Goal: Transaction & Acquisition: Purchase product/service

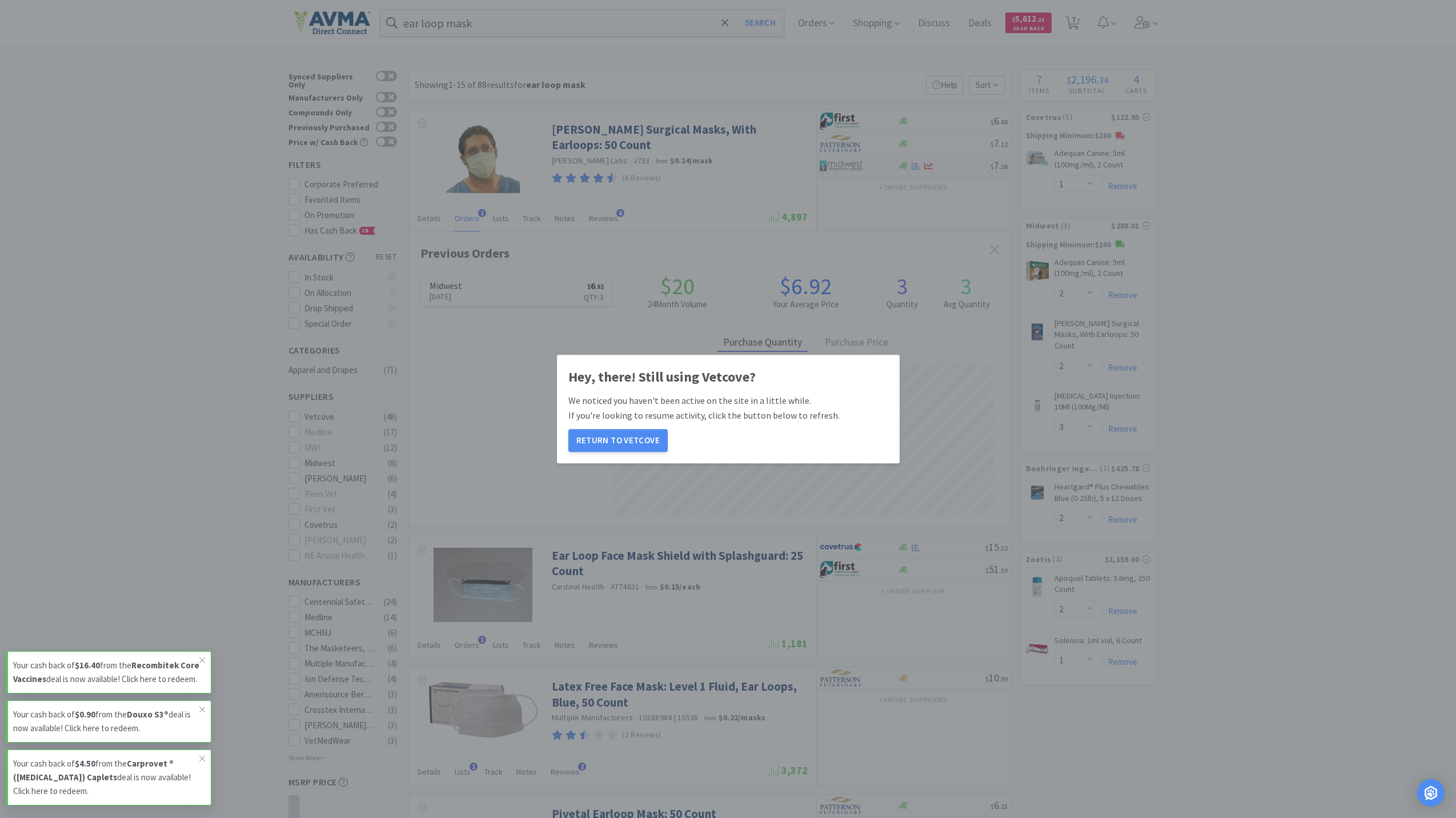
select select "1"
select select "2"
select select "3"
select select "2"
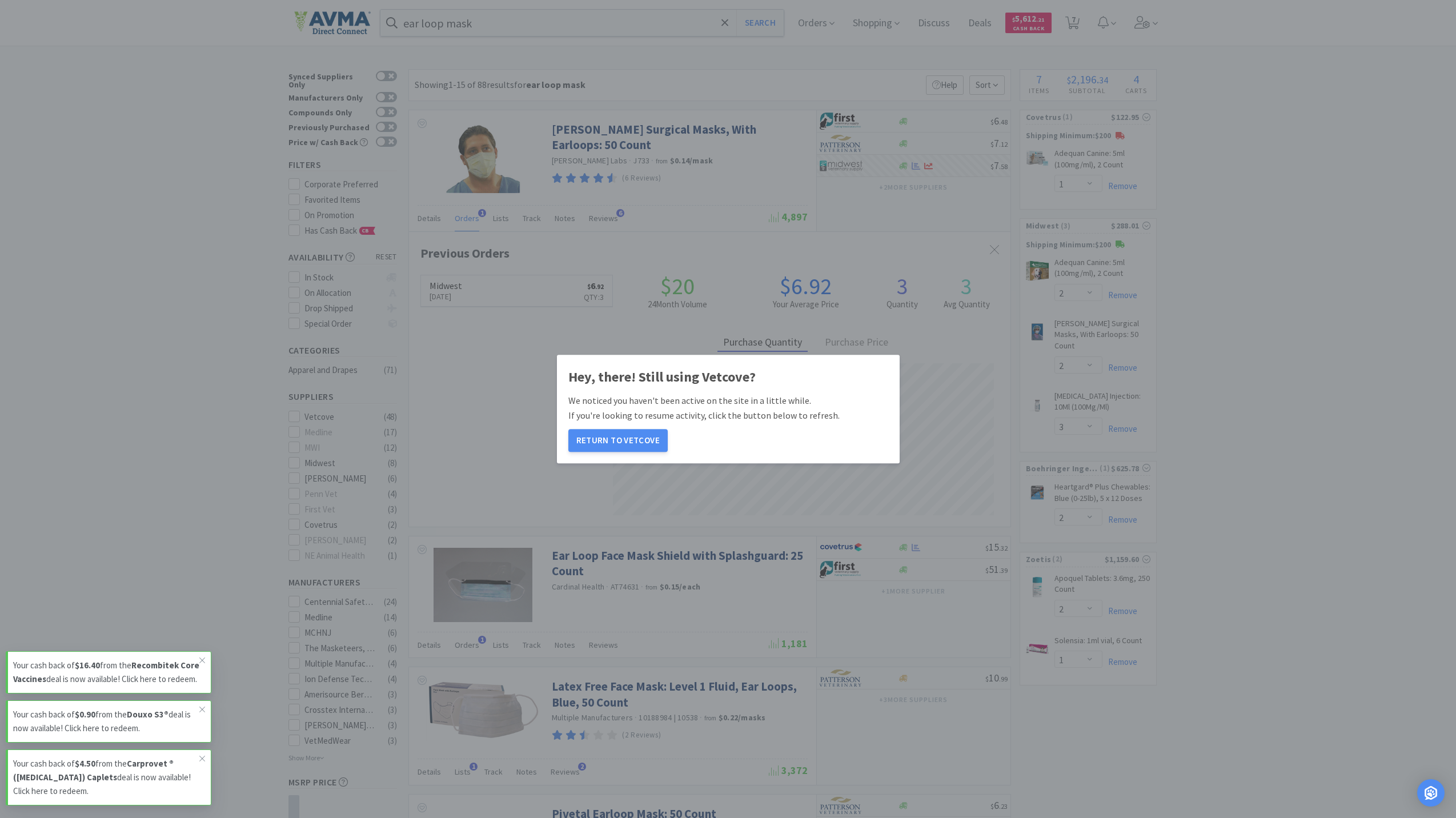
select select "2"
select select "1"
click at [585, 437] on button "Return to Vetcove" at bounding box center [618, 440] width 99 height 23
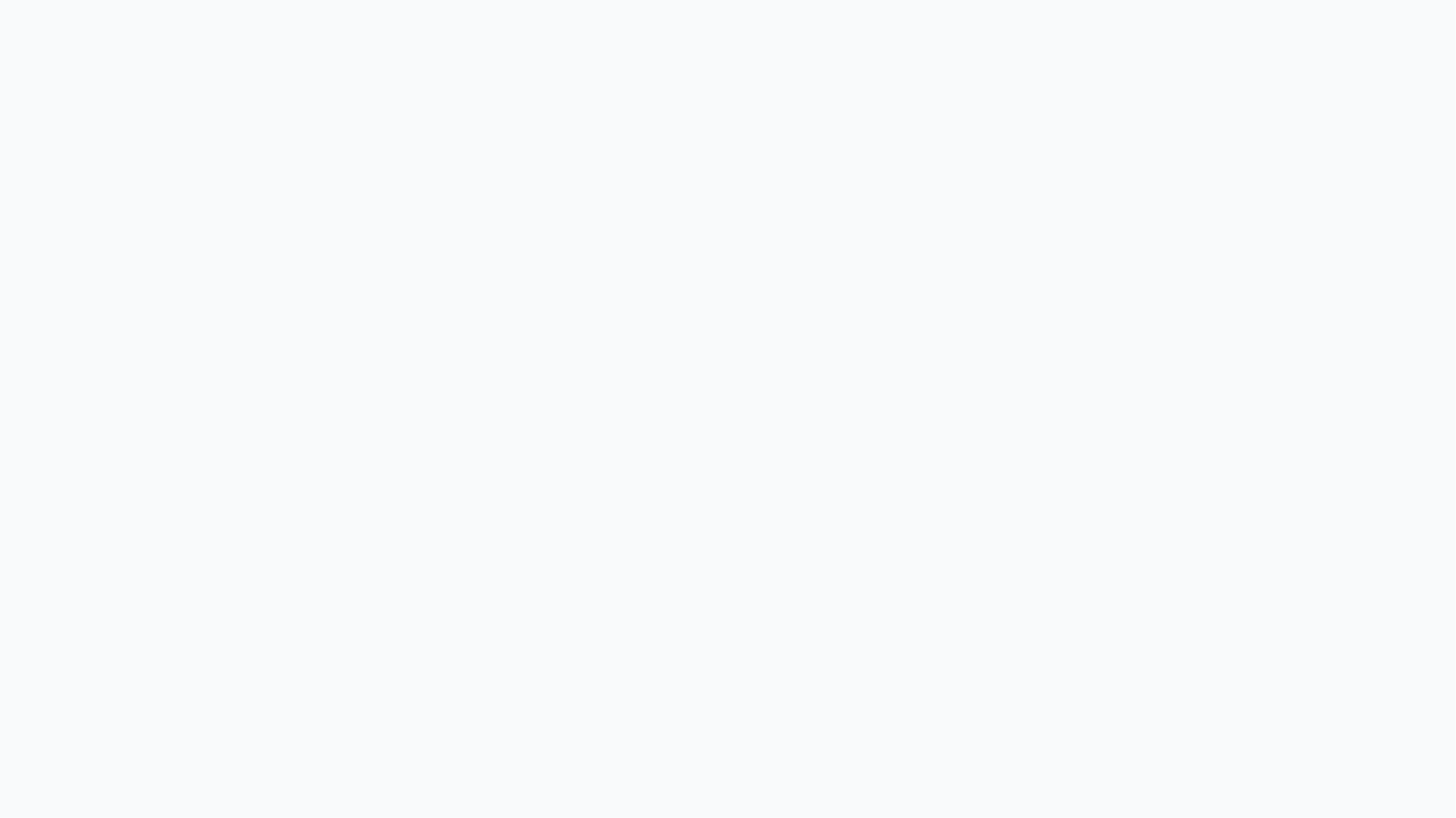
click at [585, 437] on body at bounding box center [728, 409] width 1456 height 818
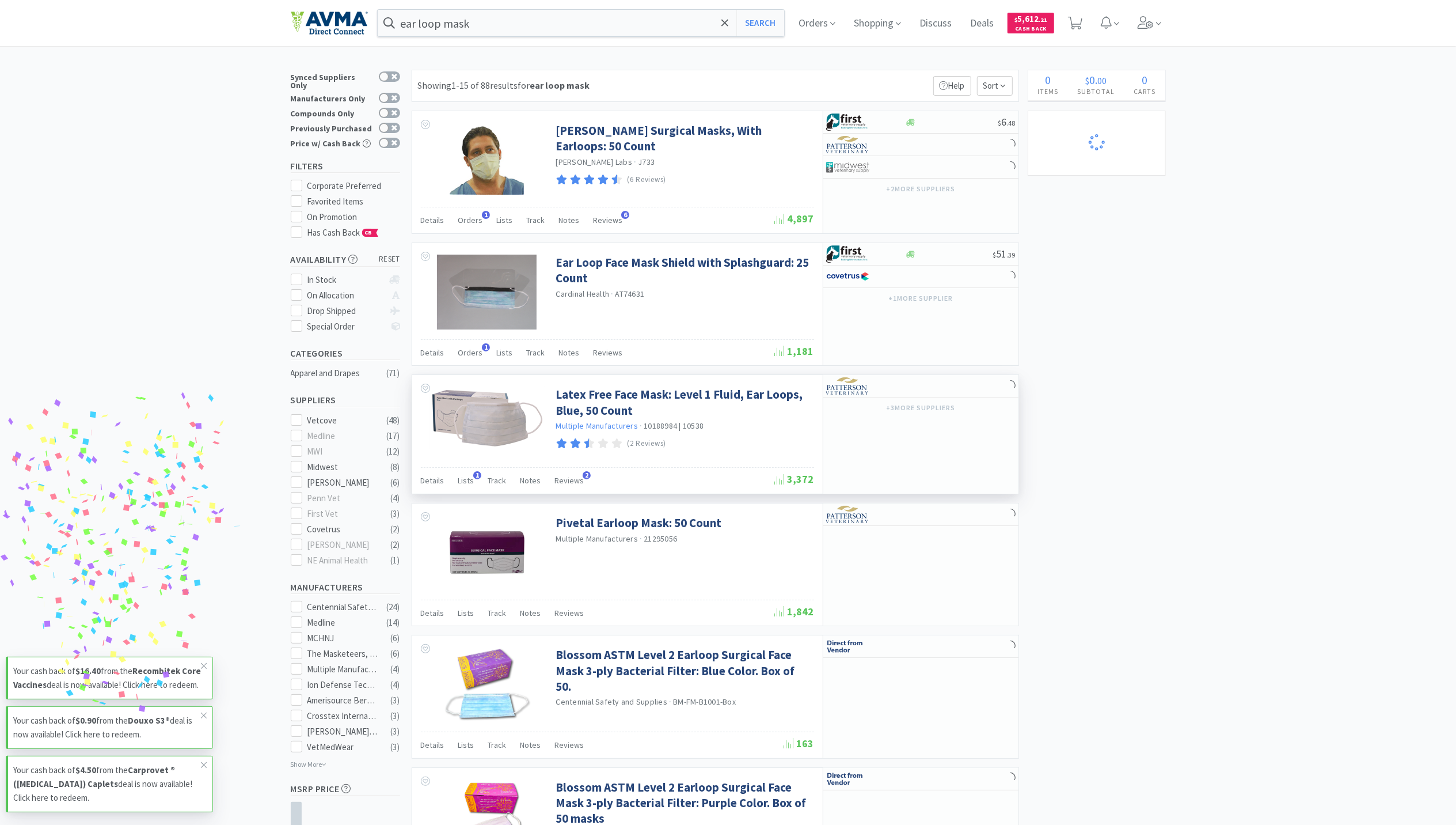
select select "2"
select select "1"
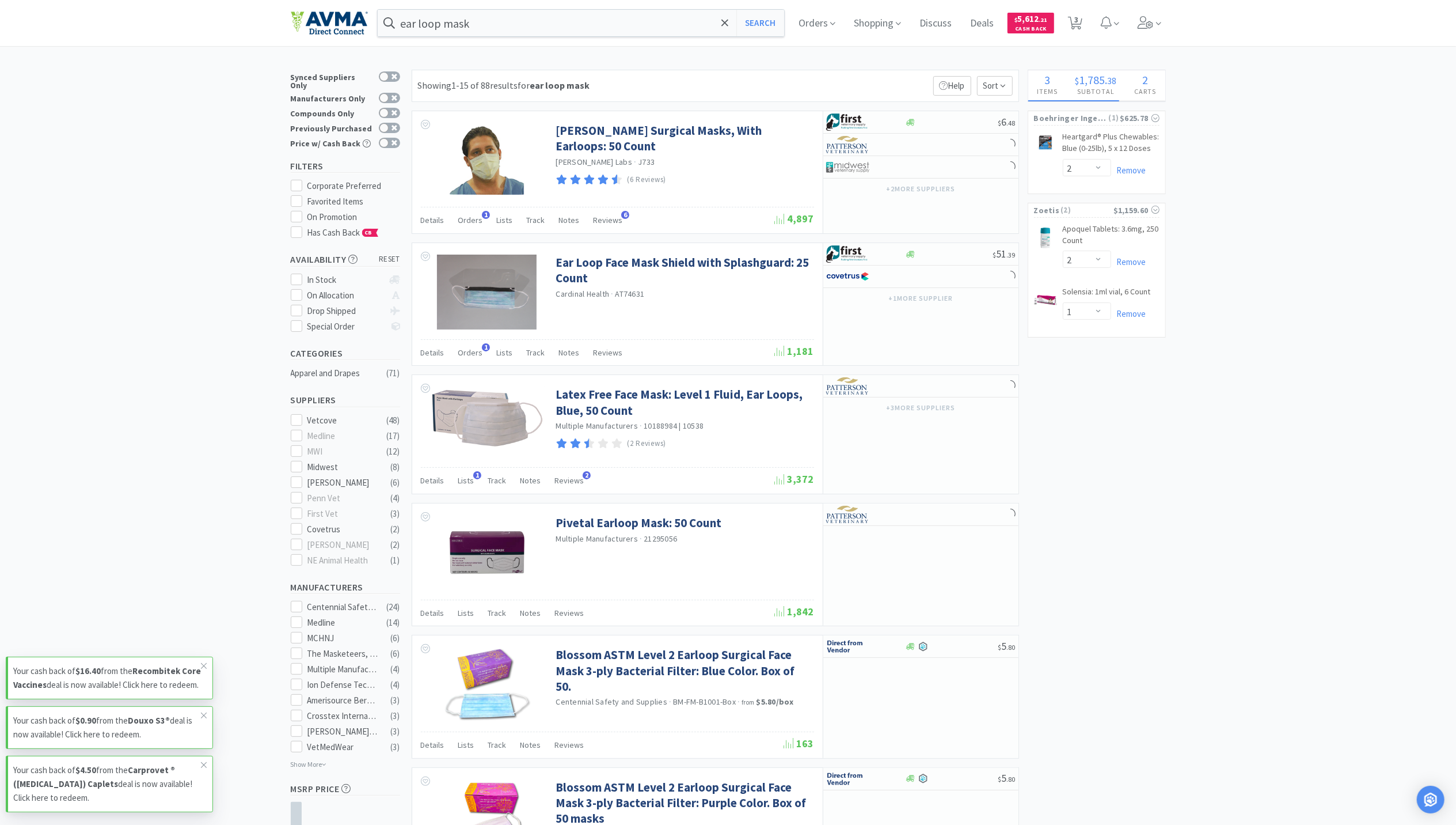
select select "1"
select select "2"
select select "3"
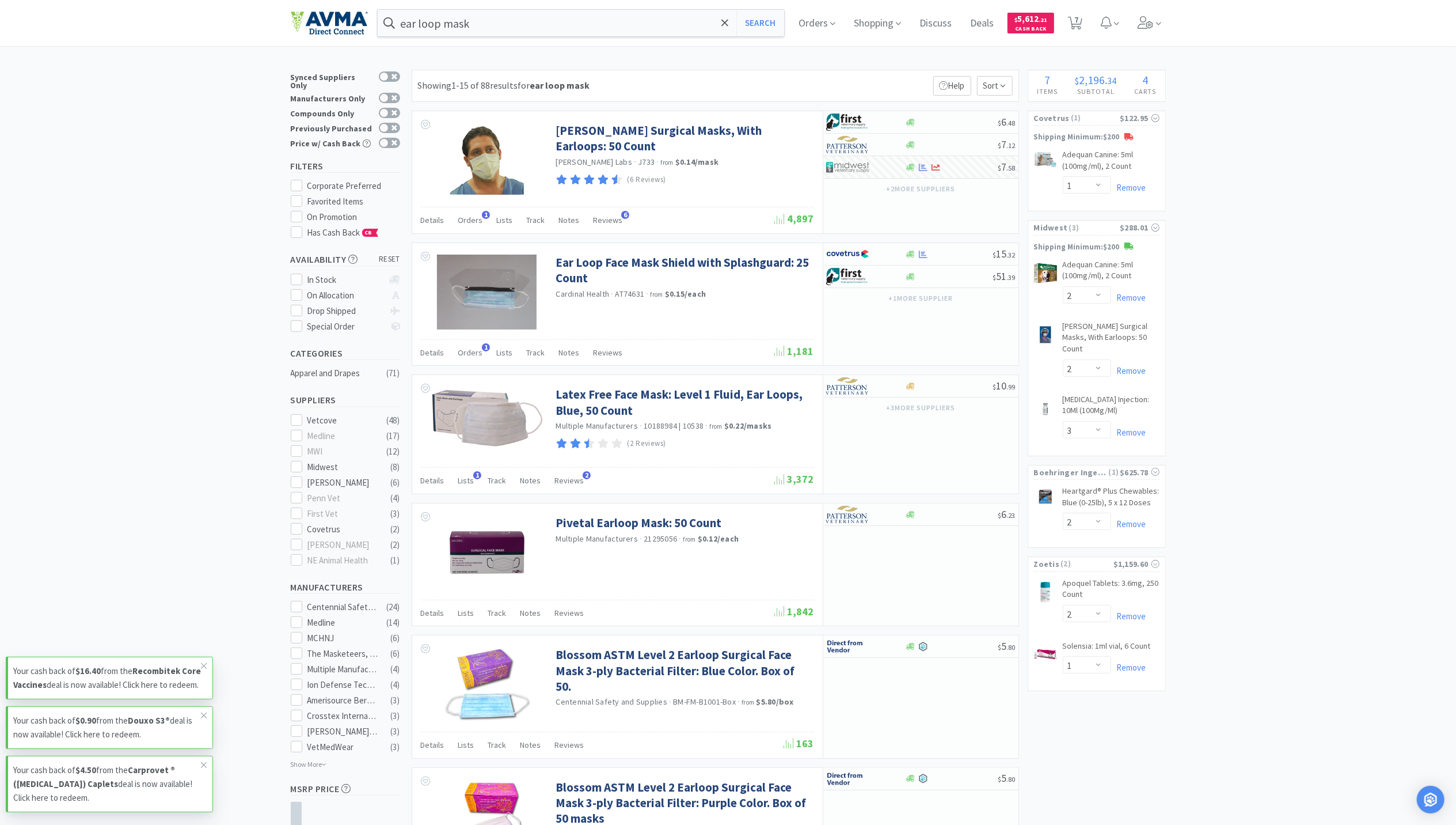
click at [570, 17] on input "ear loop mask" at bounding box center [581, 23] width 407 height 26
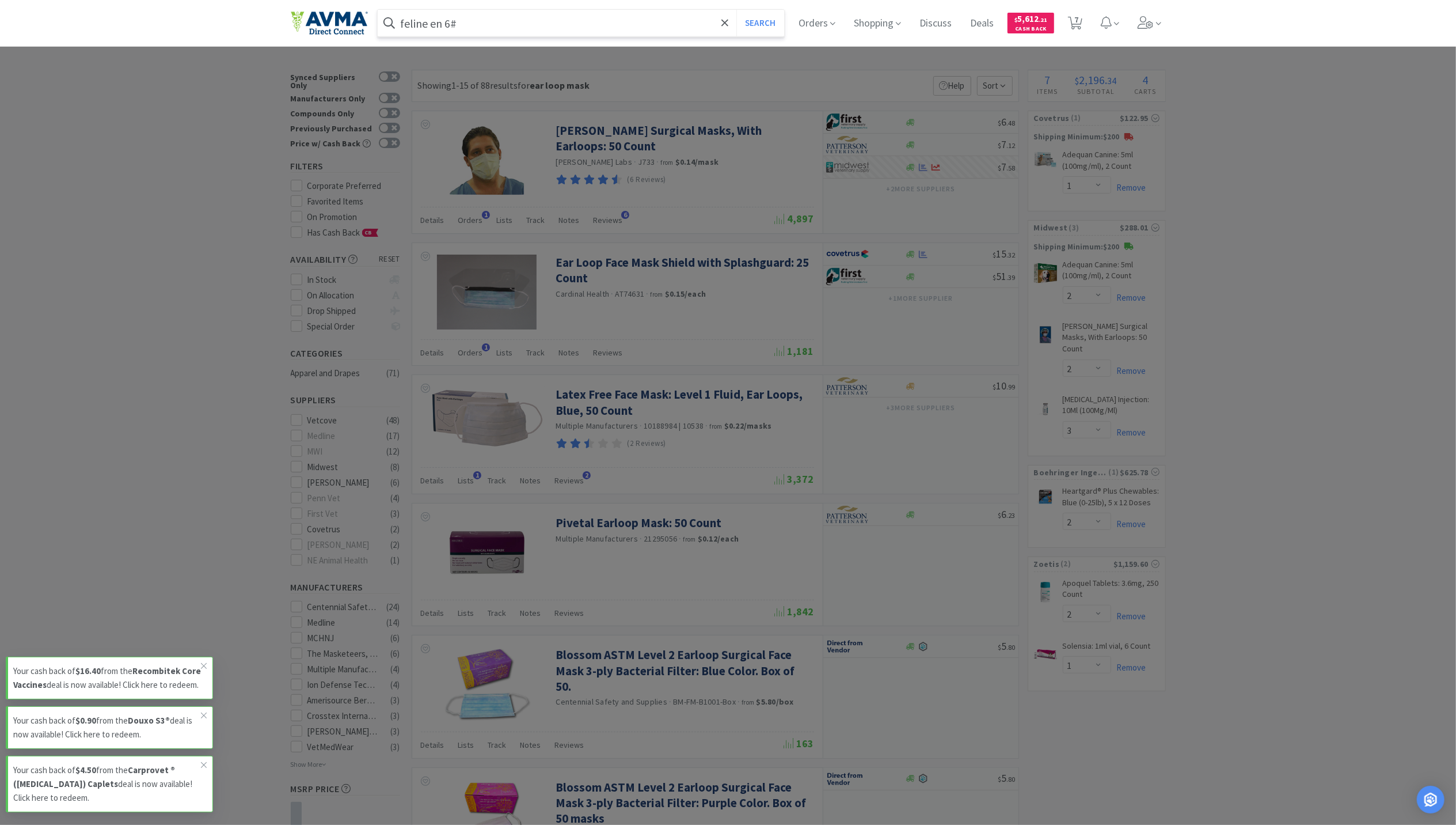
type input "feline en 6#"
click at [736, 10] on button "Search" at bounding box center [760, 23] width 48 height 26
